Goal: Information Seeking & Learning: Learn about a topic

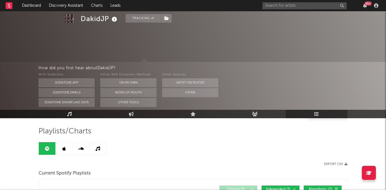
scroll to position [278, 0]
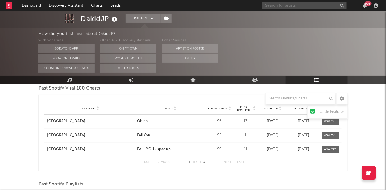
click at [286, 6] on input "text" at bounding box center [304, 5] width 84 height 7
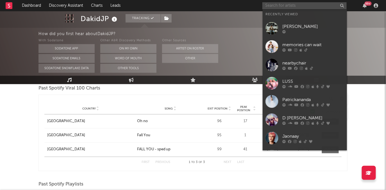
type input "G"
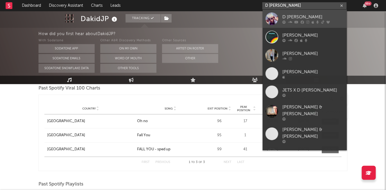
type input "D [PERSON_NAME]"
click at [294, 15] on div "D [PERSON_NAME]" at bounding box center [313, 16] width 62 height 7
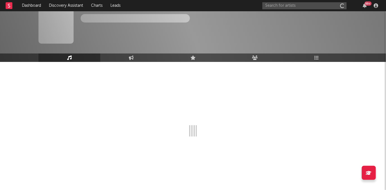
scroll to position [5, 0]
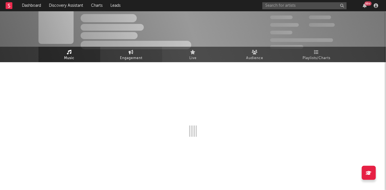
click at [133, 58] on span "Engagement" at bounding box center [131, 58] width 22 height 7
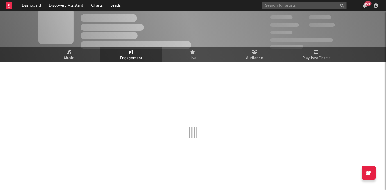
select select "1w"
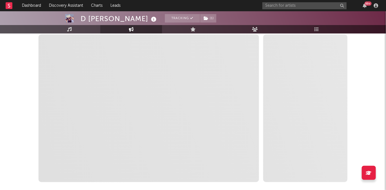
scroll to position [86, 0]
select select "1m"
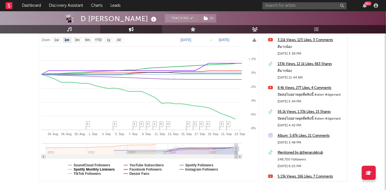
click at [115, 168] on text "Spotify Monthly Listeners" at bounding box center [94, 169] width 41 height 4
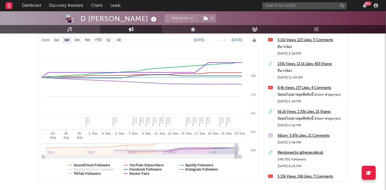
select select "1m"
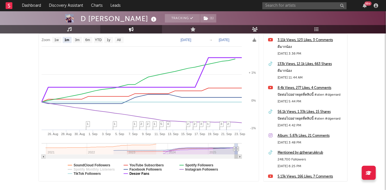
click at [131, 174] on text "Deezer Fans" at bounding box center [140, 173] width 20 height 4
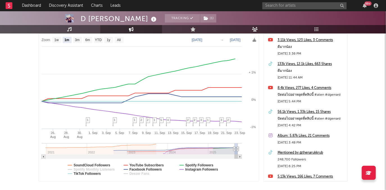
select select "1m"
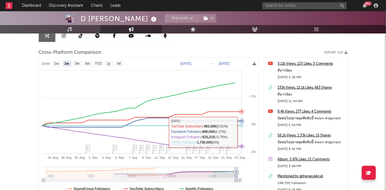
scroll to position [54, 0]
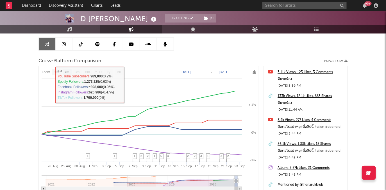
click at [83, 38] on link at bounding box center [80, 44] width 17 height 13
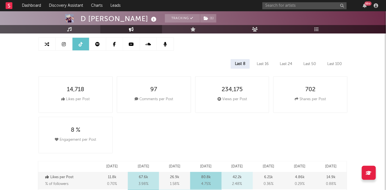
select select "6m"
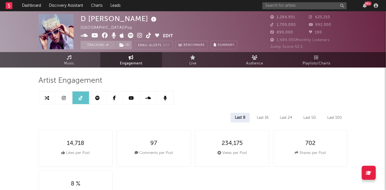
click at [149, 35] on icon at bounding box center [148, 36] width 5 height 6
click at [36, 6] on link "Dashboard" at bounding box center [31, 5] width 27 height 11
